Goal: Information Seeking & Learning: Learn about a topic

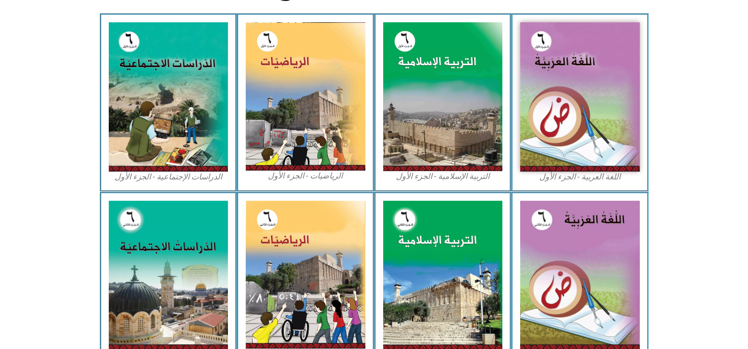
scroll to position [301, 0]
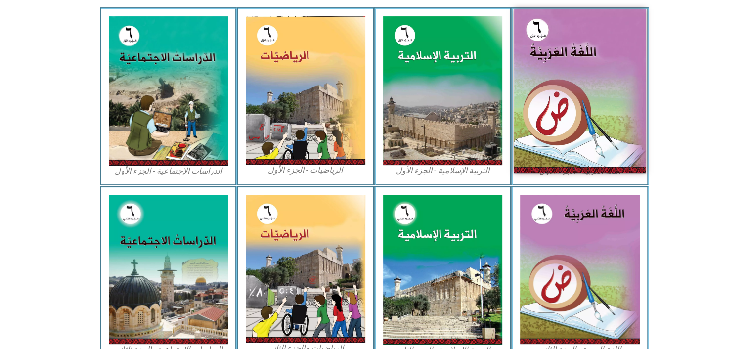
click at [585, 110] on img at bounding box center [579, 91] width 131 height 164
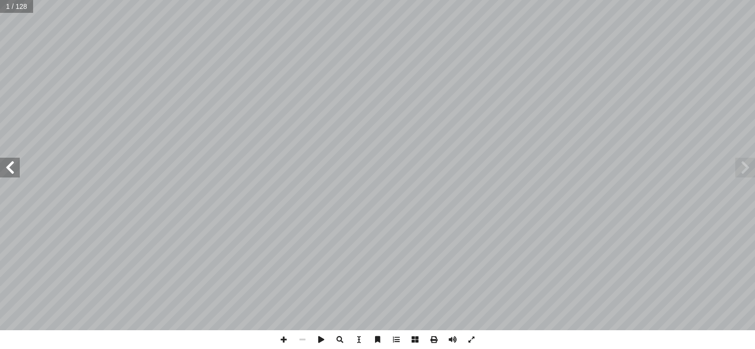
click at [16, 173] on span at bounding box center [10, 168] width 20 height 20
click at [741, 169] on span at bounding box center [745, 168] width 20 height 20
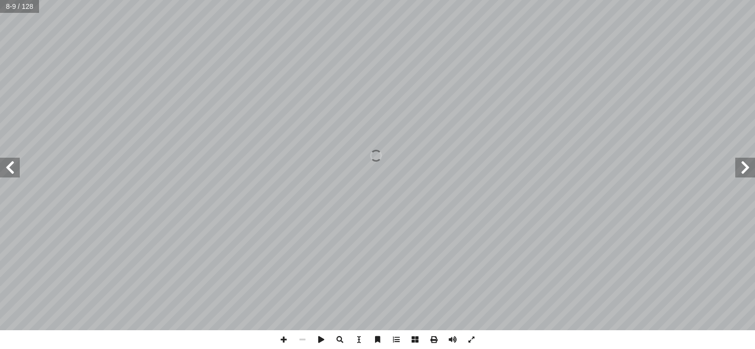
click at [741, 169] on span at bounding box center [745, 168] width 20 height 20
click at [14, 173] on span at bounding box center [10, 168] width 20 height 20
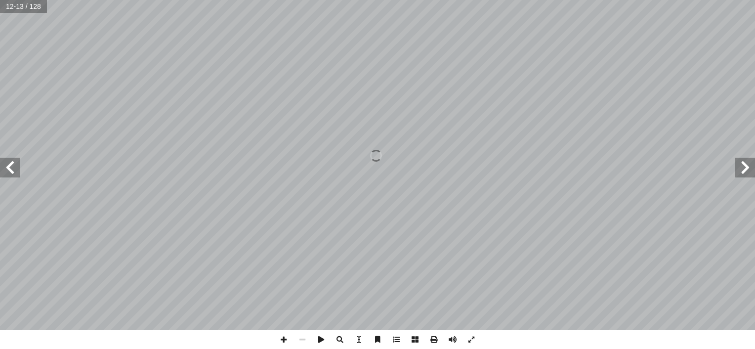
click at [737, 167] on span at bounding box center [745, 168] width 20 height 20
click at [471, 338] on span at bounding box center [471, 339] width 19 height 19
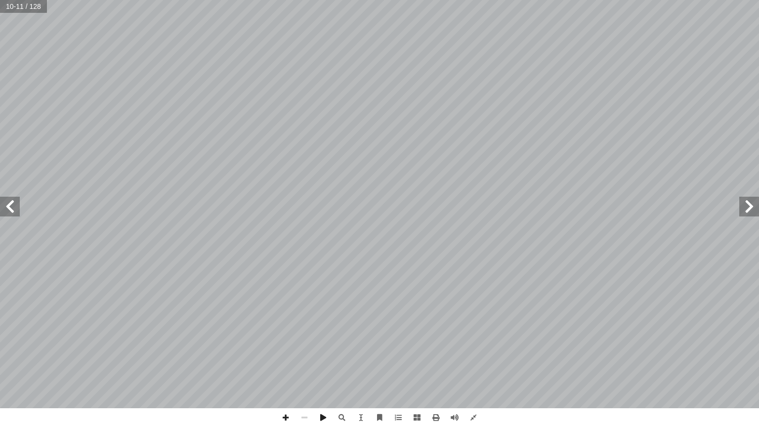
click at [5, 205] on span at bounding box center [10, 207] width 20 height 20
